Goal: Task Accomplishment & Management: Complete application form

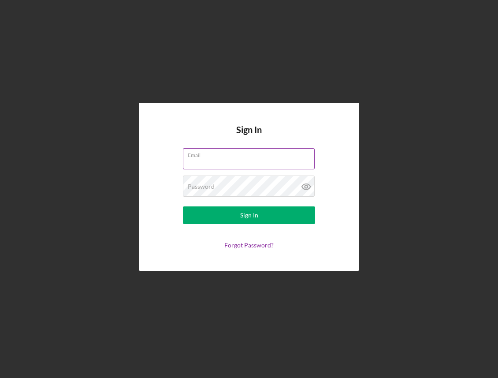
click at [234, 159] on input "Email" at bounding box center [249, 158] width 132 height 21
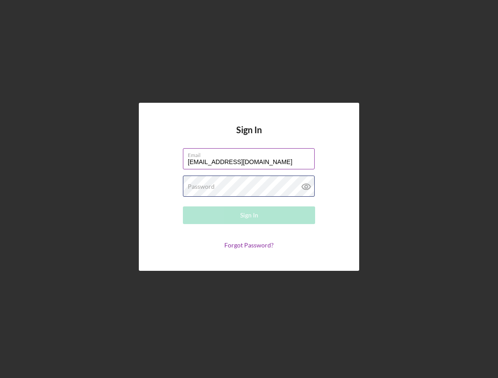
click at [243, 187] on div "Password Required" at bounding box center [249, 186] width 132 height 22
click at [242, 157] on div "Email [EMAIL_ADDRESS][DOMAIN_NAME]" at bounding box center [249, 159] width 132 height 22
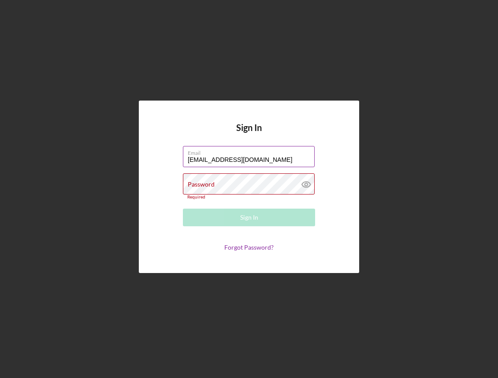
click at [242, 157] on input "[EMAIL_ADDRESS][DOMAIN_NAME]" at bounding box center [249, 156] width 132 height 21
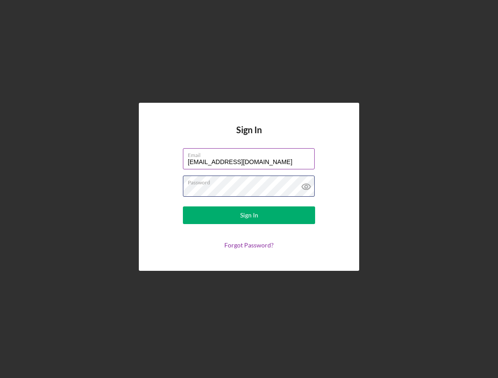
click at [183, 206] on button "Sign In" at bounding box center [249, 215] width 132 height 18
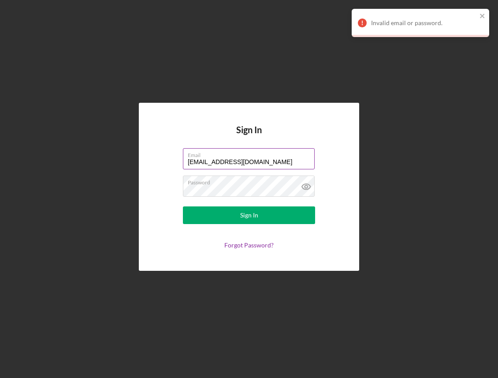
click at [228, 153] on label "Email" at bounding box center [251, 154] width 127 height 10
click at [228, 153] on input "[EMAIL_ADDRESS][DOMAIN_NAME]" at bounding box center [249, 158] width 132 height 21
click at [228, 153] on label "Email" at bounding box center [251, 154] width 127 height 10
click at [228, 153] on input "[EMAIL_ADDRESS][DOMAIN_NAME]" at bounding box center [249, 158] width 132 height 21
click at [228, 153] on label "Email" at bounding box center [251, 154] width 127 height 10
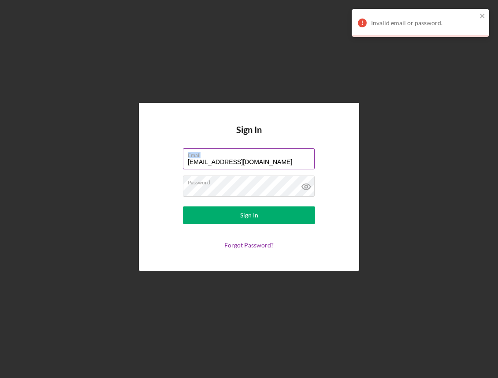
click at [228, 153] on input "[EMAIL_ADDRESS][DOMAIN_NAME]" at bounding box center [249, 158] width 132 height 21
click at [228, 153] on label "Email" at bounding box center [251, 154] width 127 height 10
click at [228, 153] on input "[EMAIL_ADDRESS][DOMAIN_NAME]" at bounding box center [249, 158] width 132 height 21
click at [233, 159] on input "[EMAIL_ADDRESS][DOMAIN_NAME]" at bounding box center [249, 158] width 132 height 21
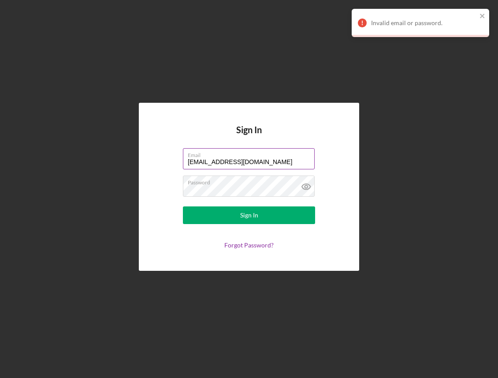
click at [233, 159] on input "[EMAIL_ADDRESS][DOMAIN_NAME]" at bounding box center [249, 158] width 132 height 21
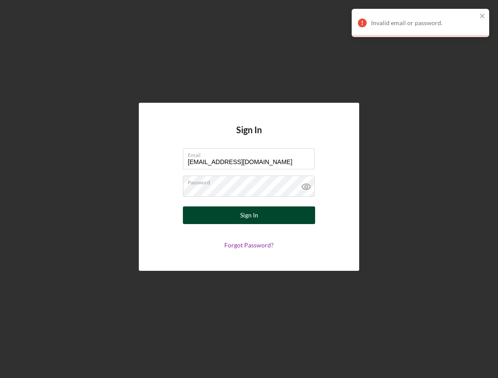
click at [248, 221] on div "Sign In" at bounding box center [249, 215] width 18 height 18
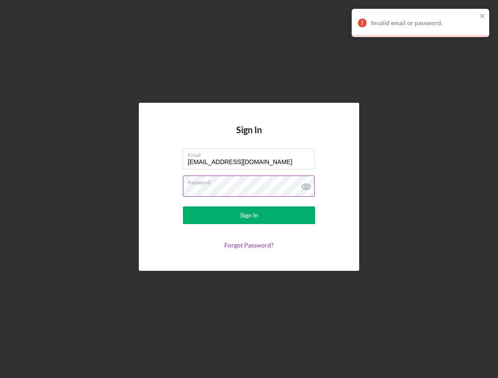
click at [183, 206] on button "Sign In" at bounding box center [249, 215] width 132 height 18
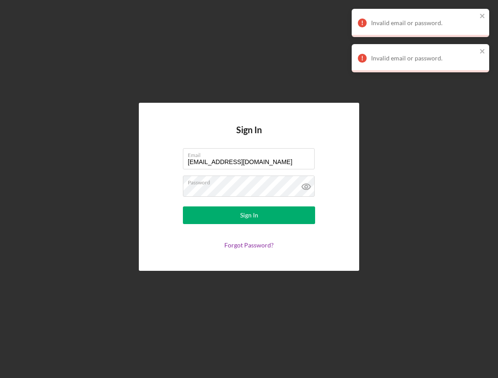
click at [264, 172] on form "Email [EMAIL_ADDRESS][DOMAIN_NAME] Password Sign In Forgot Password?" at bounding box center [249, 198] width 176 height 101
click at [265, 166] on input "[EMAIL_ADDRESS][DOMAIN_NAME]" at bounding box center [249, 158] width 132 height 21
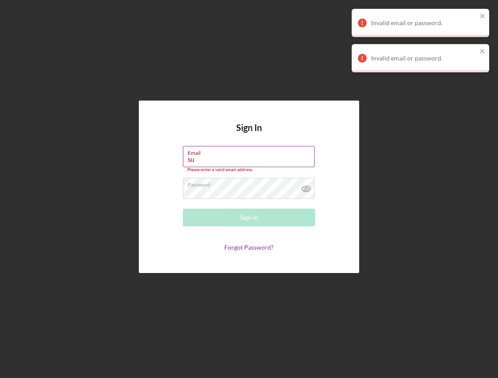
type input "[EMAIL_ADDRESS][DOMAIN_NAME]"
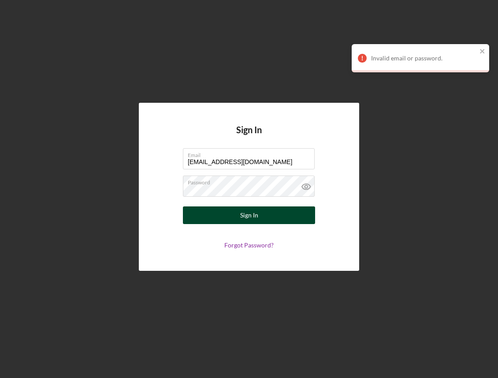
click at [258, 220] on button "Sign In" at bounding box center [249, 215] width 132 height 18
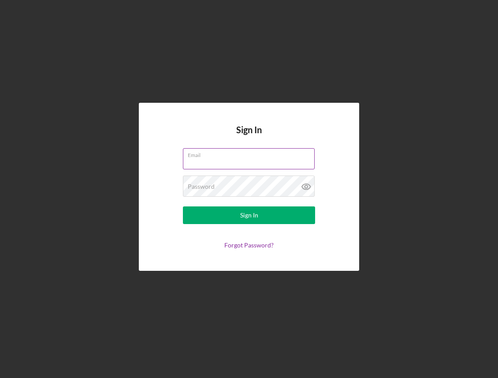
click at [239, 168] on input "Email" at bounding box center [249, 158] width 132 height 21
click at [183, 206] on button "Sign In" at bounding box center [249, 215] width 132 height 18
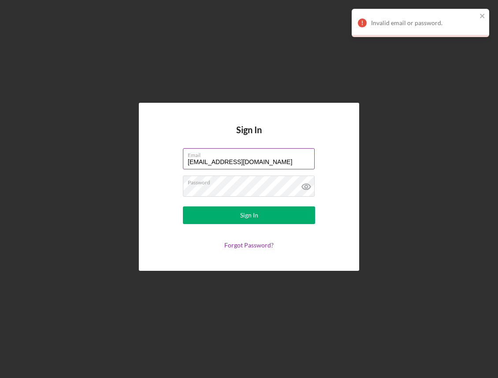
click at [251, 165] on input "[EMAIL_ADDRESS][DOMAIN_NAME]" at bounding box center [249, 158] width 132 height 21
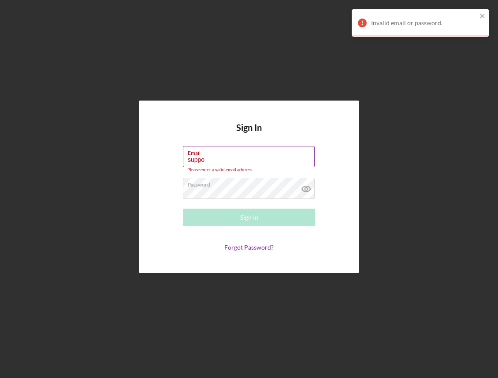
click at [251, 165] on input "suppo" at bounding box center [249, 156] width 132 height 21
type input "[EMAIL_ADDRESS][DOMAIN_NAME]"
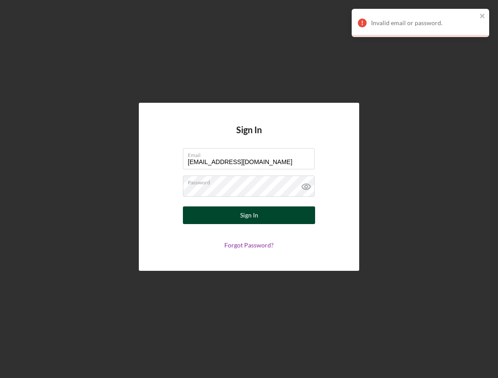
click at [268, 211] on button "Sign In" at bounding box center [249, 215] width 132 height 18
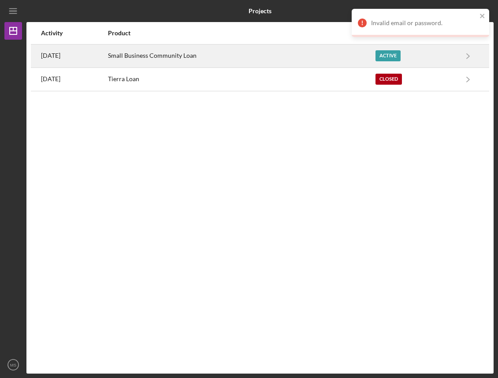
click at [142, 58] on td "Small Business Community Loan" at bounding box center [241, 55] width 267 height 23
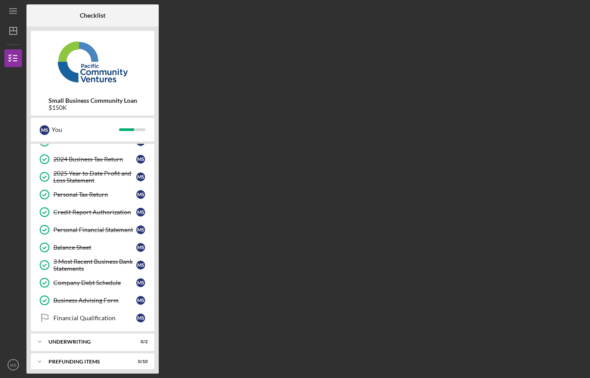
scroll to position [90, 0]
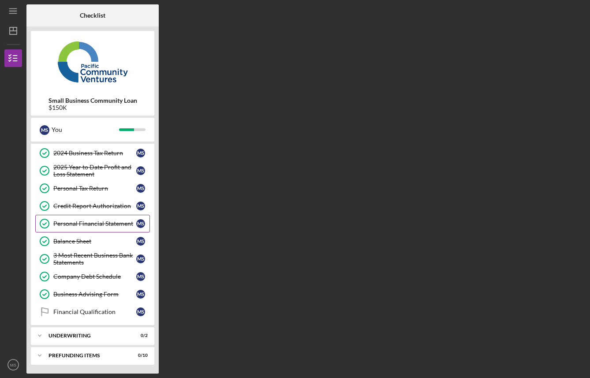
click at [102, 221] on div "Personal Financial Statement" at bounding box center [94, 223] width 83 height 7
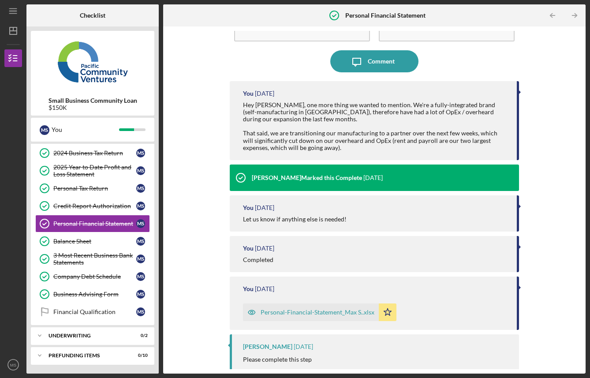
scroll to position [55, 0]
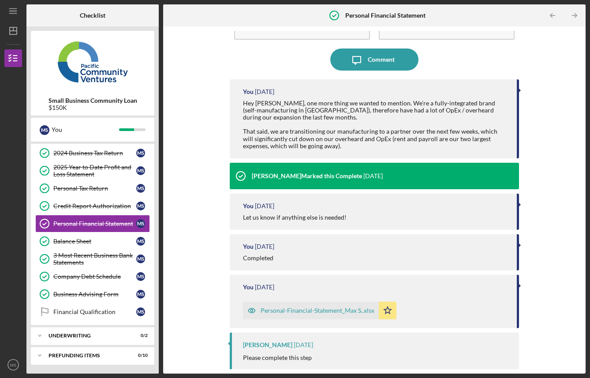
click at [329, 316] on div "Personal-Financial-Statement_Max S..xlsx" at bounding box center [311, 311] width 136 height 18
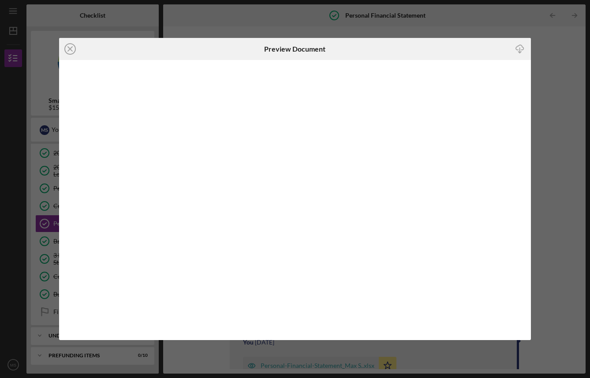
scroll to position [5, 0]
click at [70, 52] on icon "Icon/Close" at bounding box center [70, 49] width 22 height 22
